Goal: Transaction & Acquisition: Obtain resource

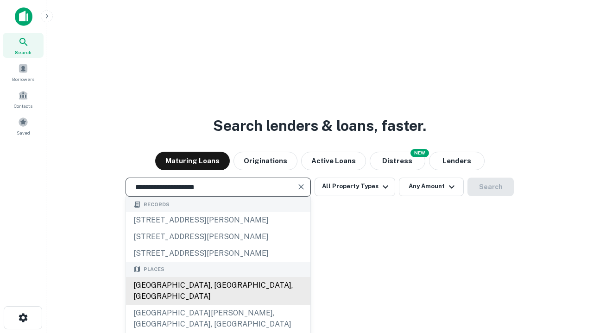
click at [218, 305] on div "[GEOGRAPHIC_DATA], [GEOGRAPHIC_DATA], [GEOGRAPHIC_DATA]" at bounding box center [218, 291] width 184 height 28
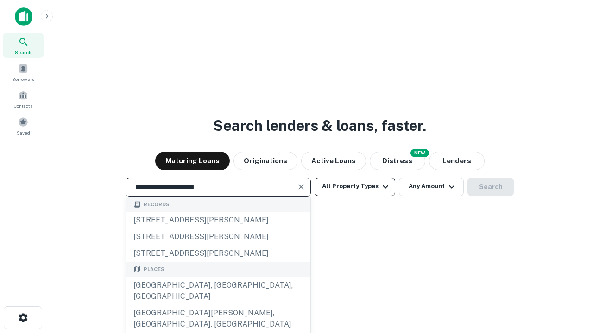
type input "**********"
click at [355, 187] on button "All Property Types" at bounding box center [354, 187] width 81 height 19
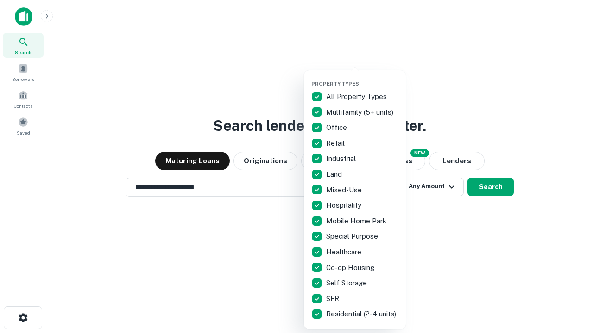
click at [362, 78] on button "button" at bounding box center [362, 78] width 102 height 0
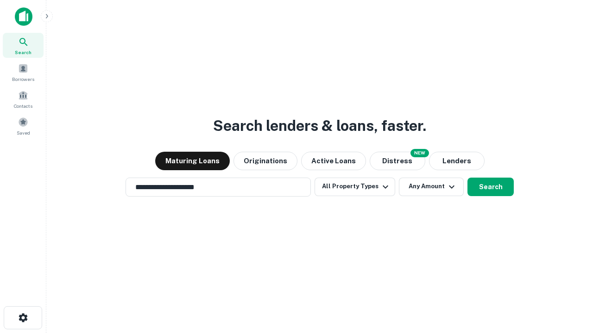
scroll to position [14, 0]
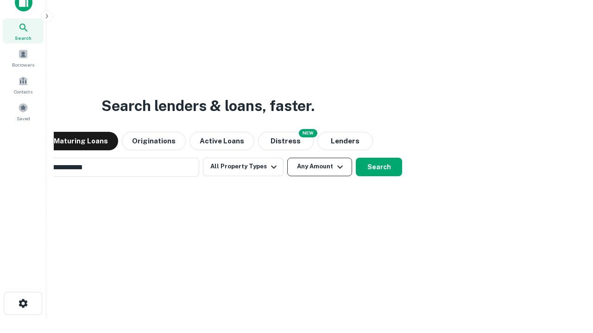
click at [287, 158] on button "Any Amount" at bounding box center [319, 167] width 65 height 19
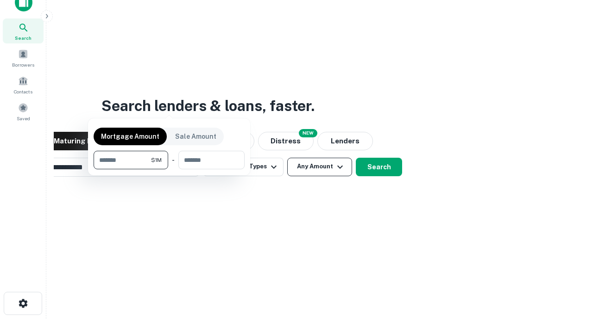
scroll to position [15, 0]
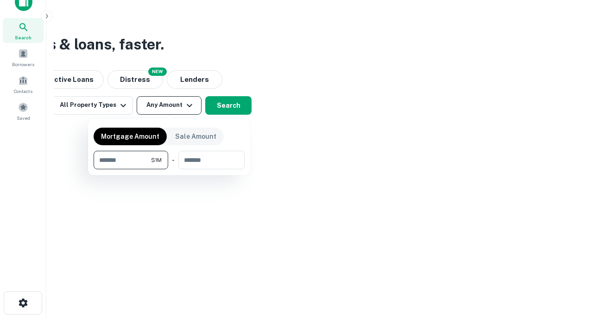
type input "*******"
click at [169, 169] on button "button" at bounding box center [169, 169] width 151 height 0
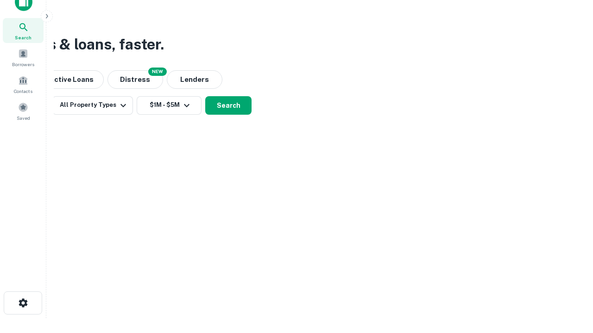
scroll to position [14, 0]
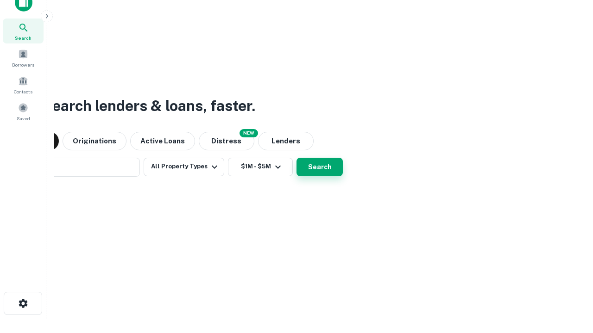
click at [296, 158] on button "Search" at bounding box center [319, 167] width 46 height 19
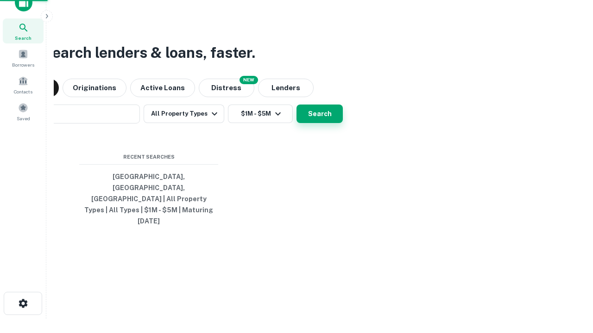
scroll to position [15, 0]
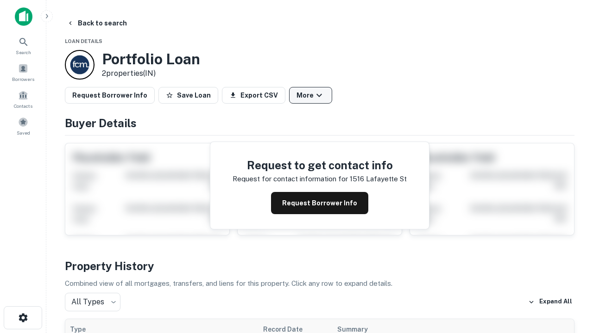
click at [310, 95] on button "More" at bounding box center [310, 95] width 43 height 17
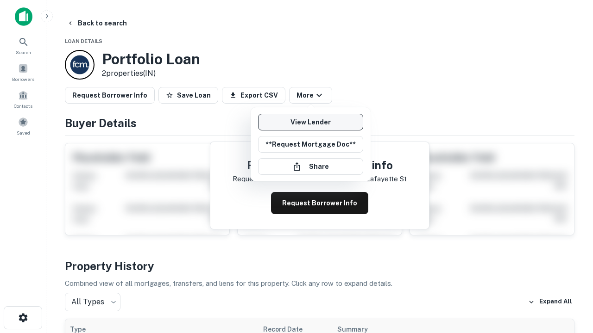
click at [310, 122] on link "View Lender" at bounding box center [310, 122] width 105 height 17
